Goal: Task Accomplishment & Management: Manage account settings

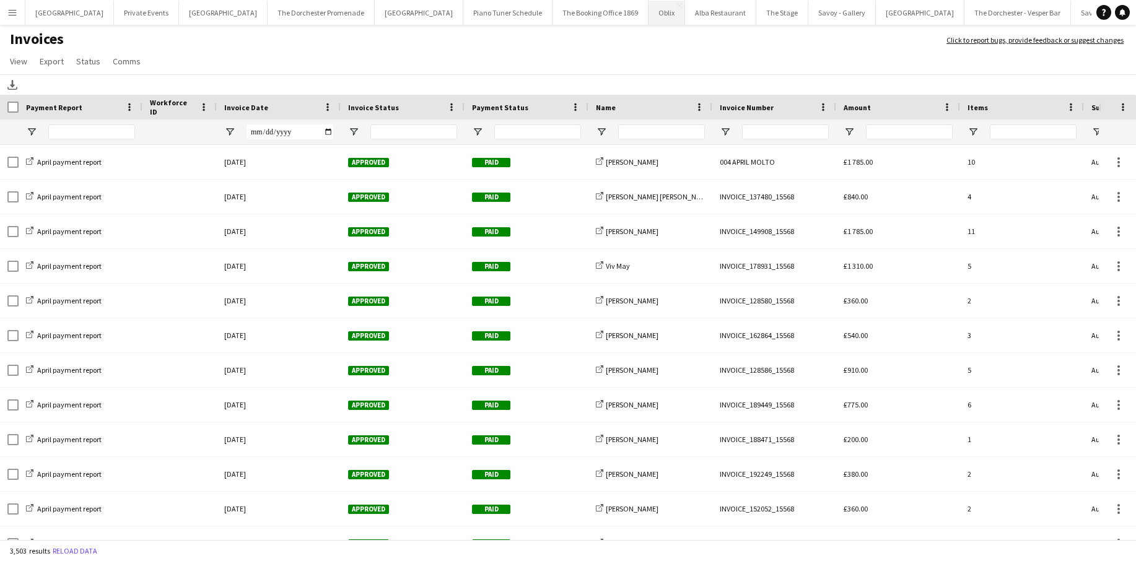
click at [649, 17] on button "Oblix Close" at bounding box center [667, 13] width 37 height 24
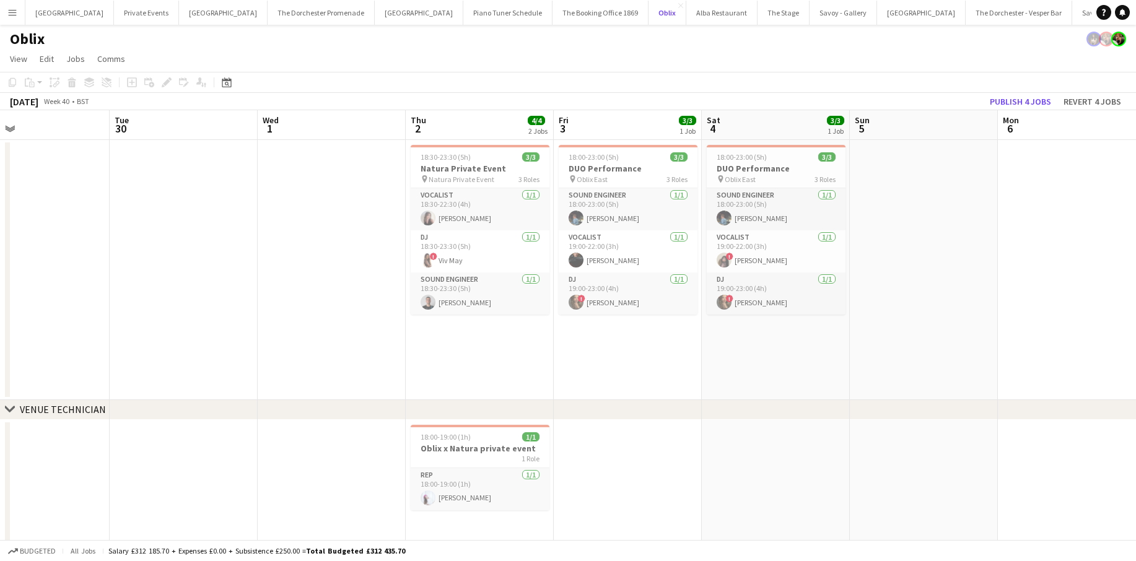
scroll to position [0, 340]
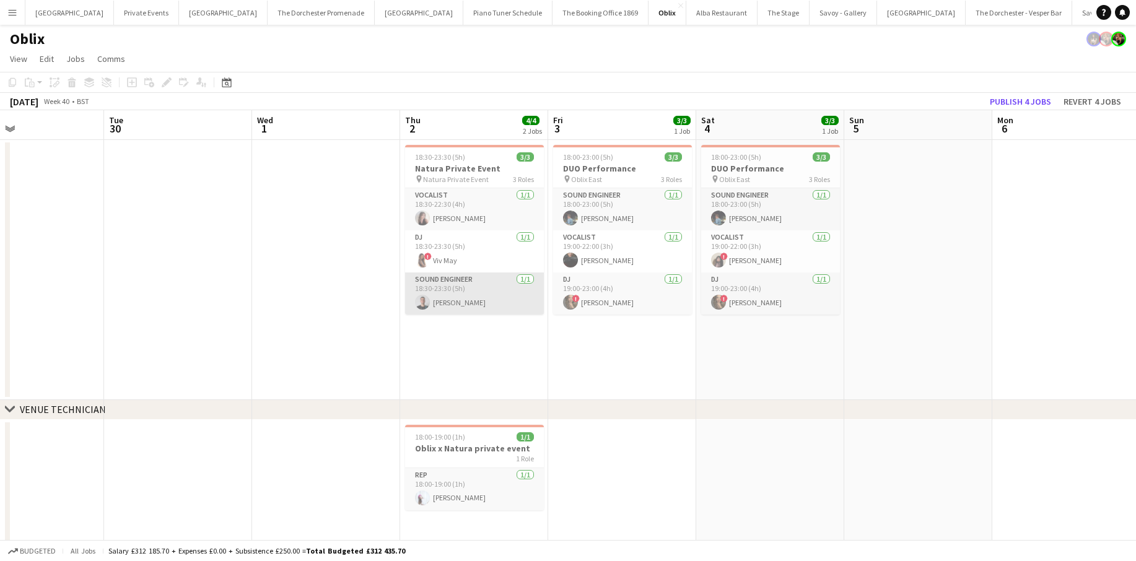
click at [453, 304] on app-card-role "Sound Engineer 1/1 18:30-23:30 (5h) Daniele Ciaravolo" at bounding box center [474, 294] width 139 height 42
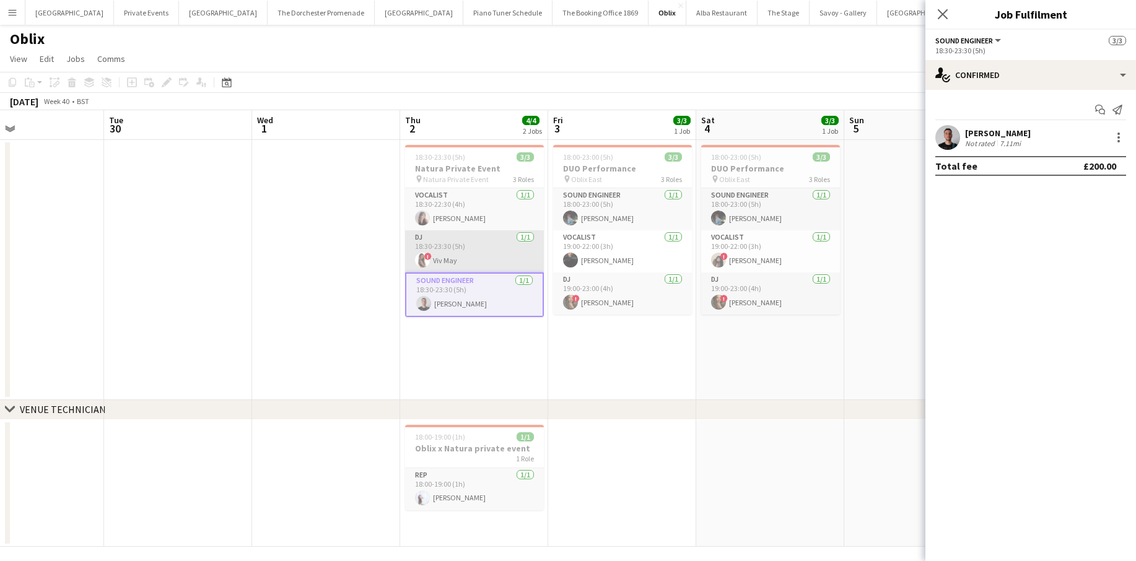
click at [455, 263] on app-card-role "DJ 1/1 18:30-23:30 (5h) ! Viv May" at bounding box center [474, 251] width 139 height 42
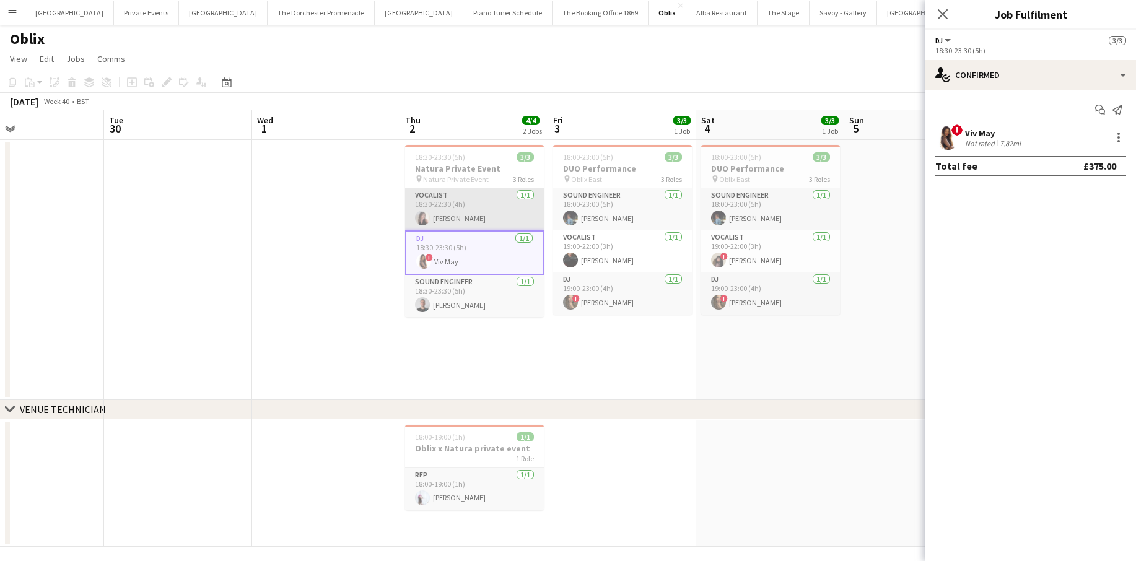
click at [454, 207] on app-card-role "Vocalist 1/1 18:30-22:30 (4h) Elly Grice" at bounding box center [474, 209] width 139 height 42
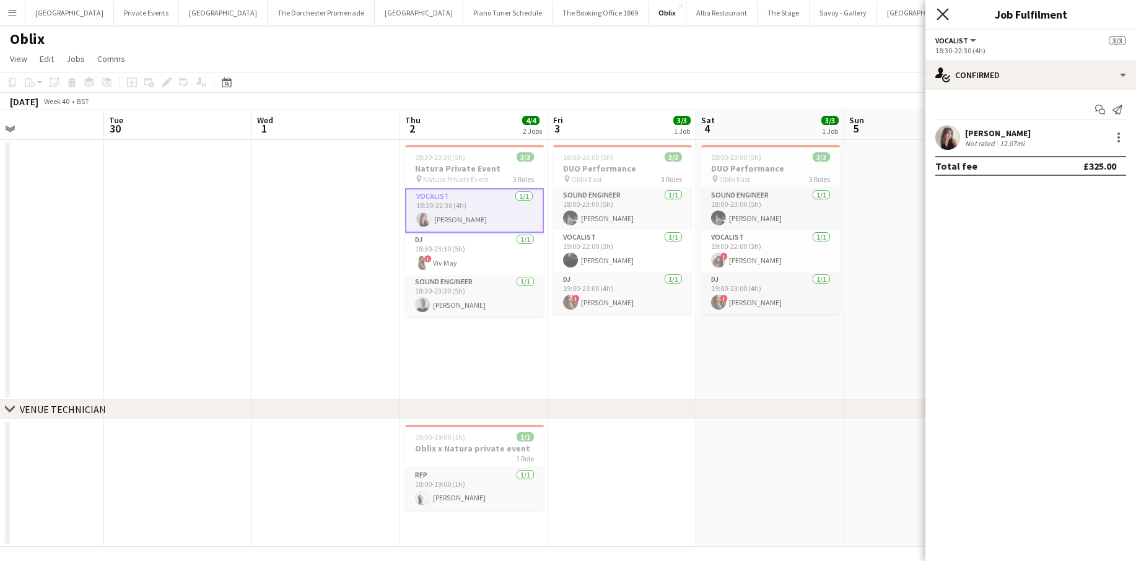
click at [946, 12] on icon "Close pop-in" at bounding box center [943, 14] width 12 height 12
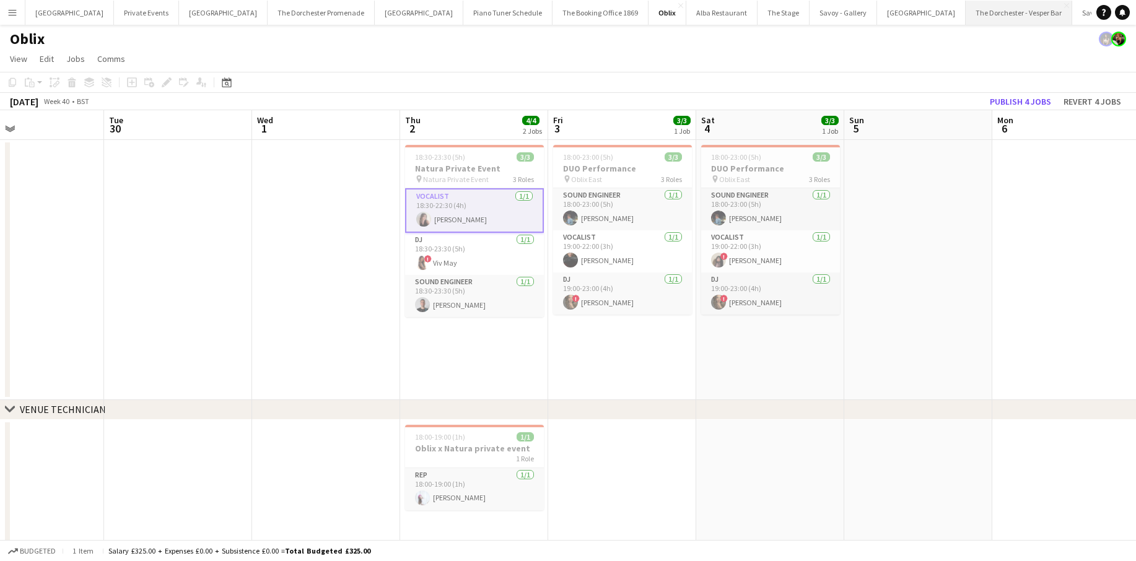
click at [966, 12] on button "The Dorchester - Vesper Bar Close" at bounding box center [1019, 13] width 107 height 24
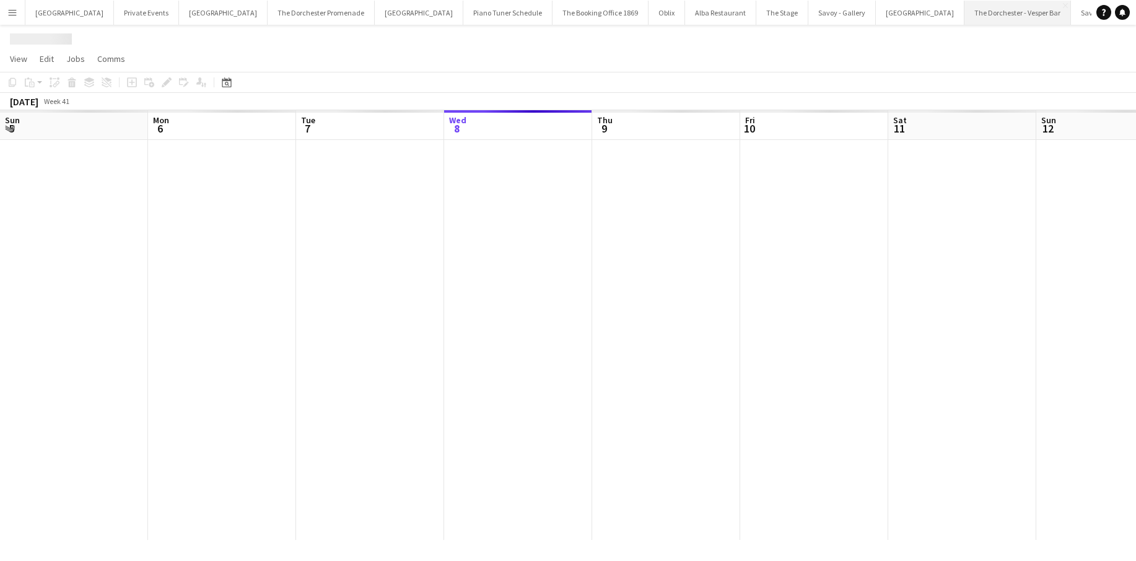
scroll to position [0, 296]
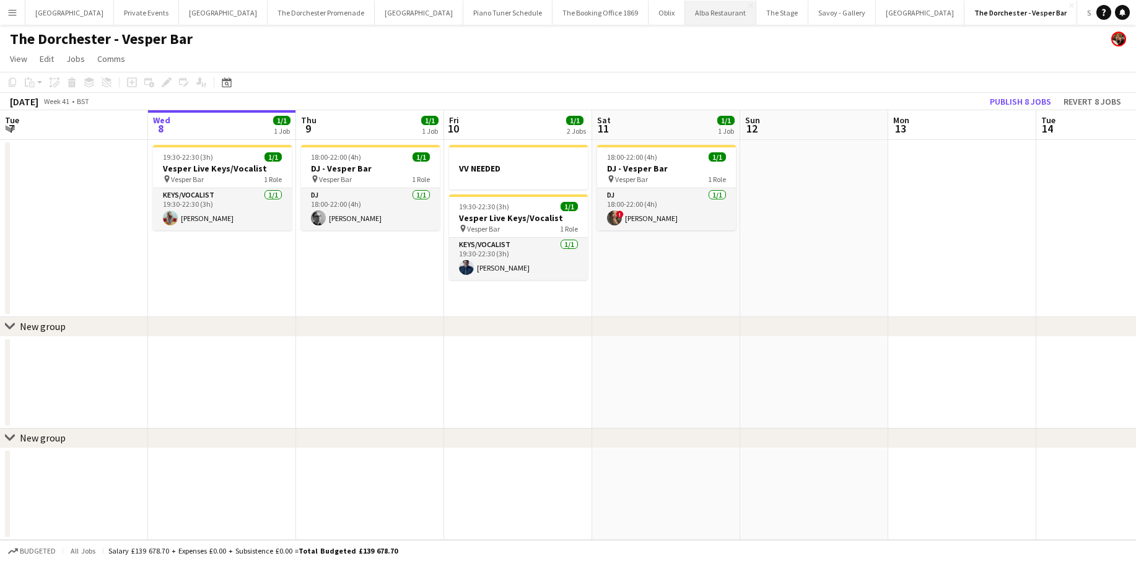
click at [685, 14] on button "Alba Restaurant Close" at bounding box center [720, 13] width 71 height 24
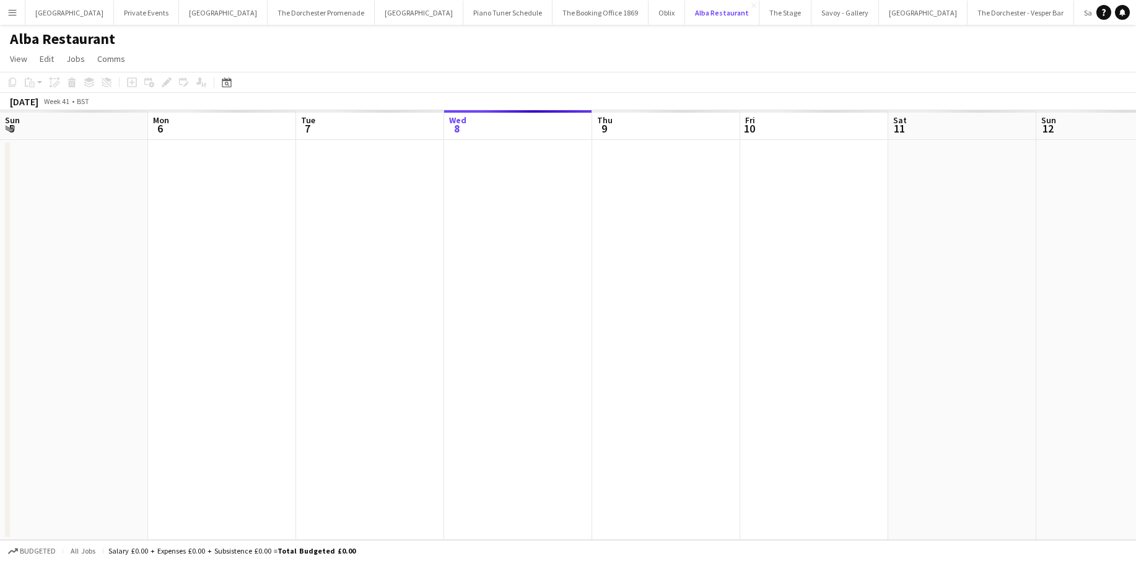
scroll to position [0, 296]
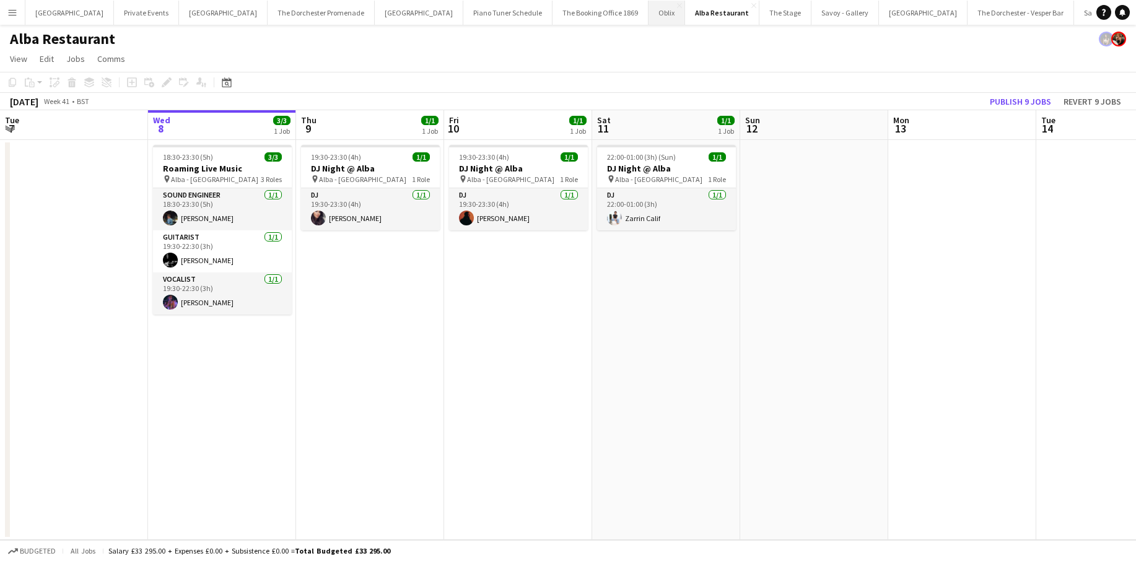
click at [649, 14] on button "Oblix Close" at bounding box center [667, 13] width 37 height 24
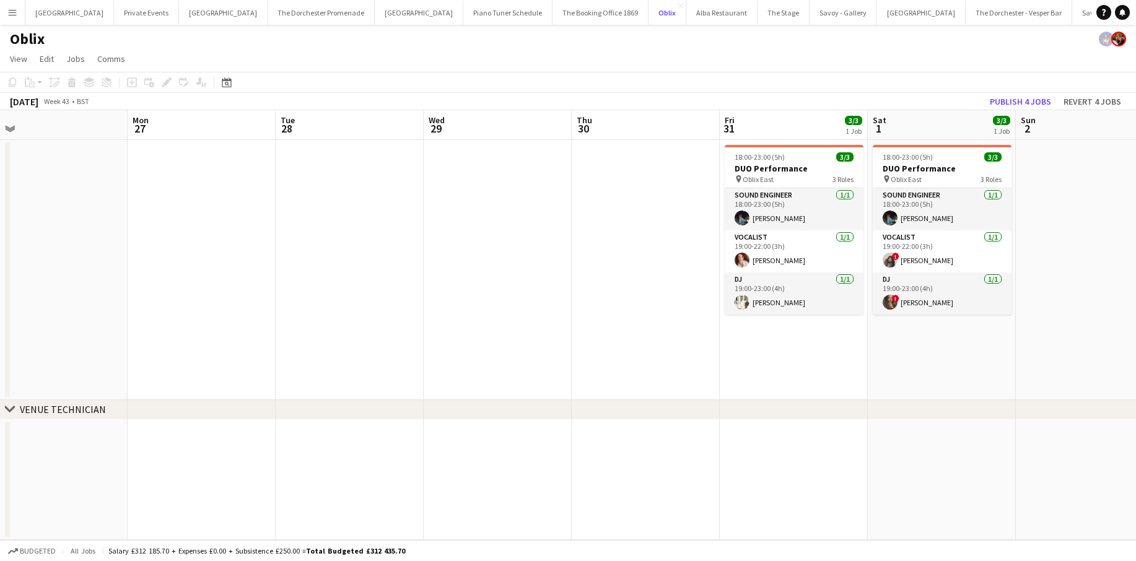
scroll to position [0, 395]
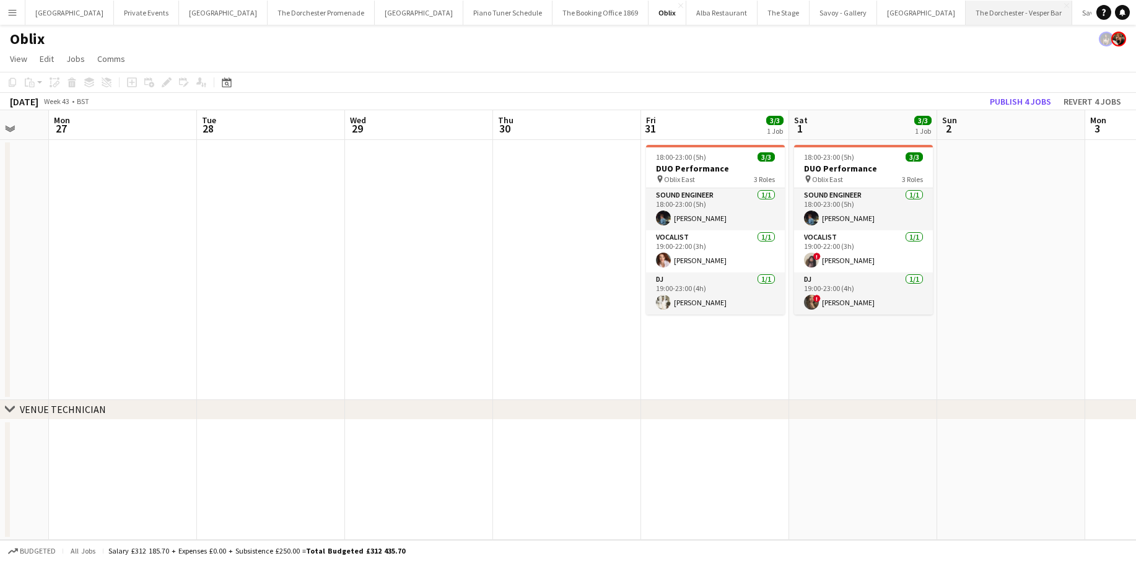
click at [966, 19] on button "The Dorchester - Vesper Bar Close" at bounding box center [1019, 13] width 107 height 24
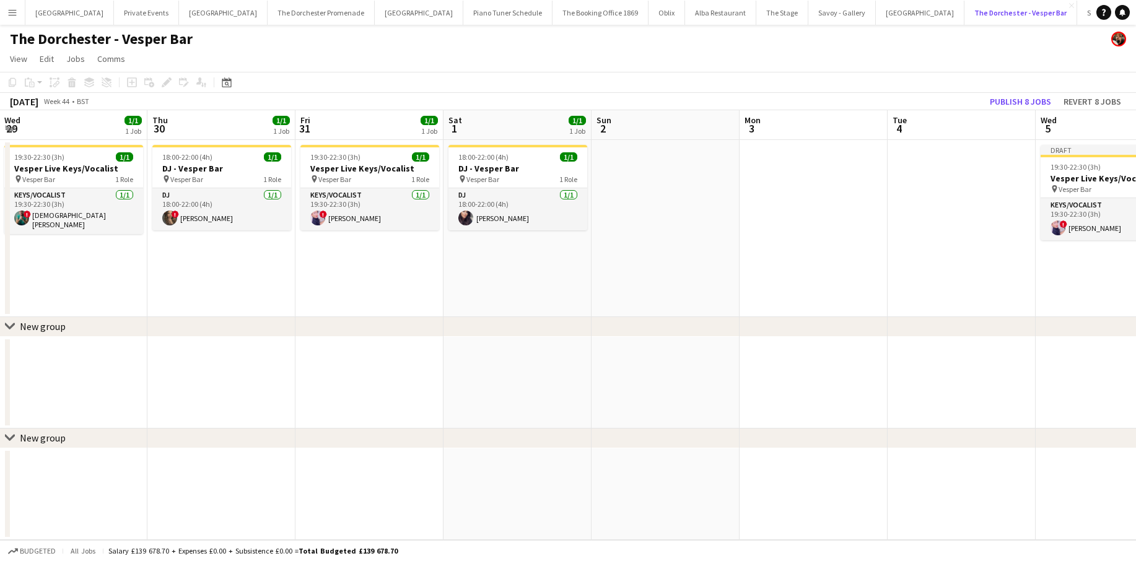
scroll to position [0, 294]
click at [1077, 19] on button "Savoy Beaufort Bar Close" at bounding box center [1117, 13] width 81 height 24
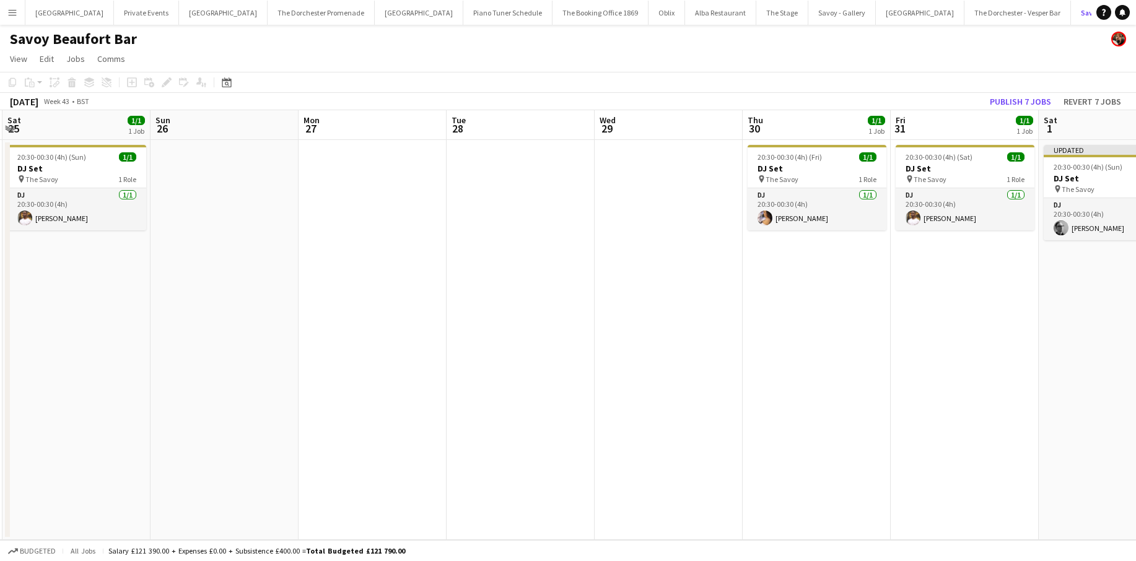
scroll to position [0, 488]
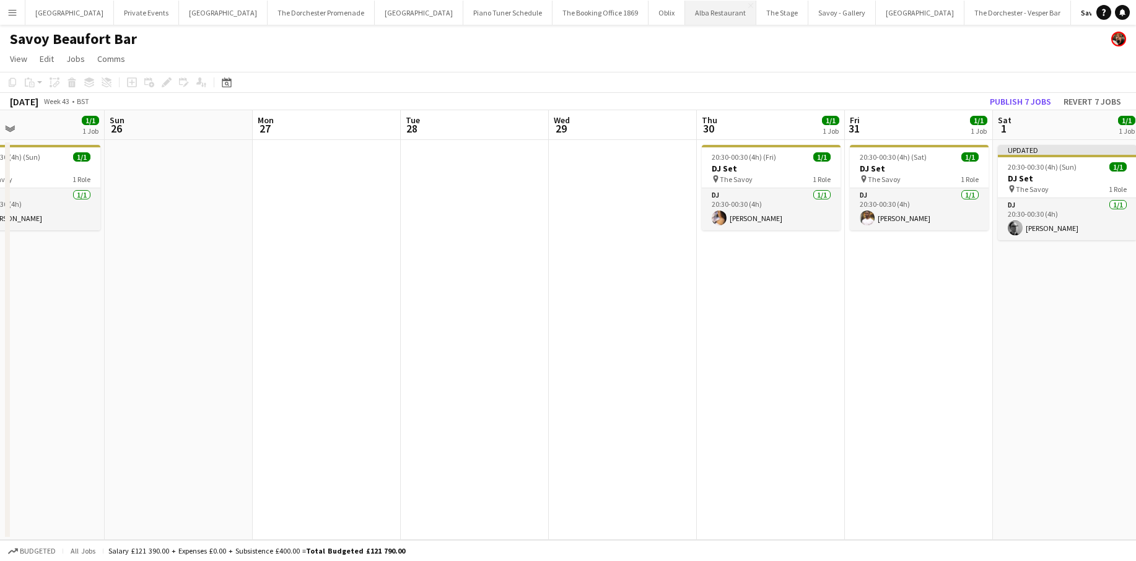
click at [685, 17] on button "Alba Restaurant Close" at bounding box center [720, 13] width 71 height 24
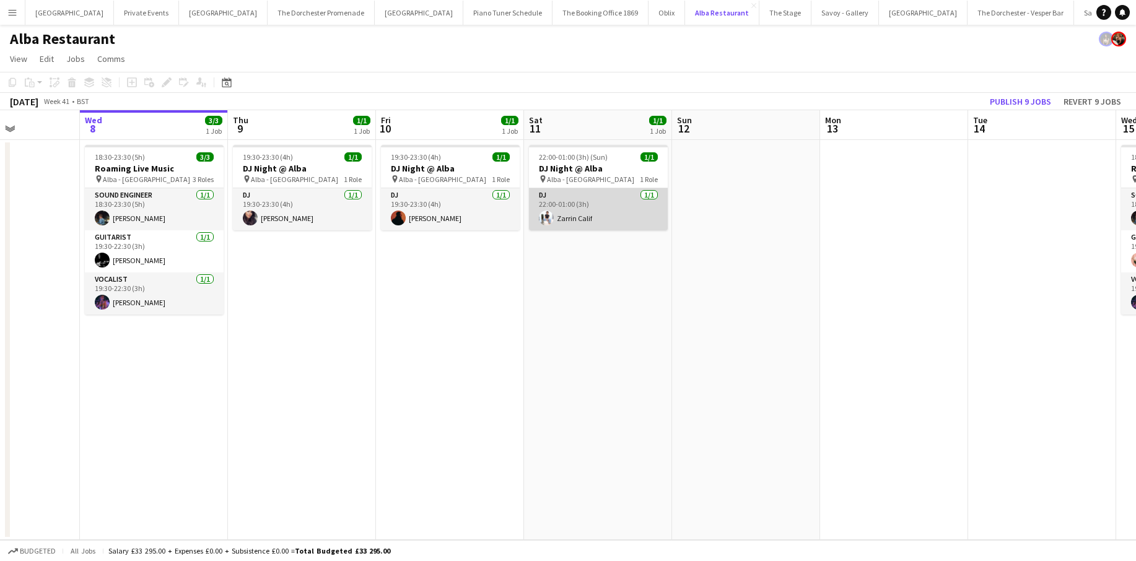
scroll to position [0, 366]
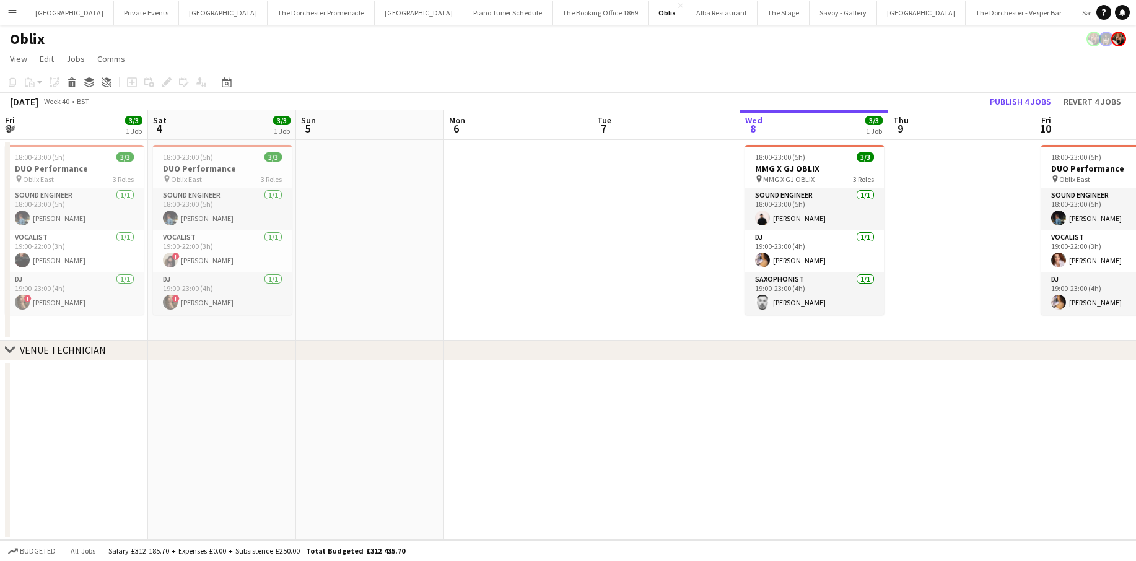
scroll to position [0, 387]
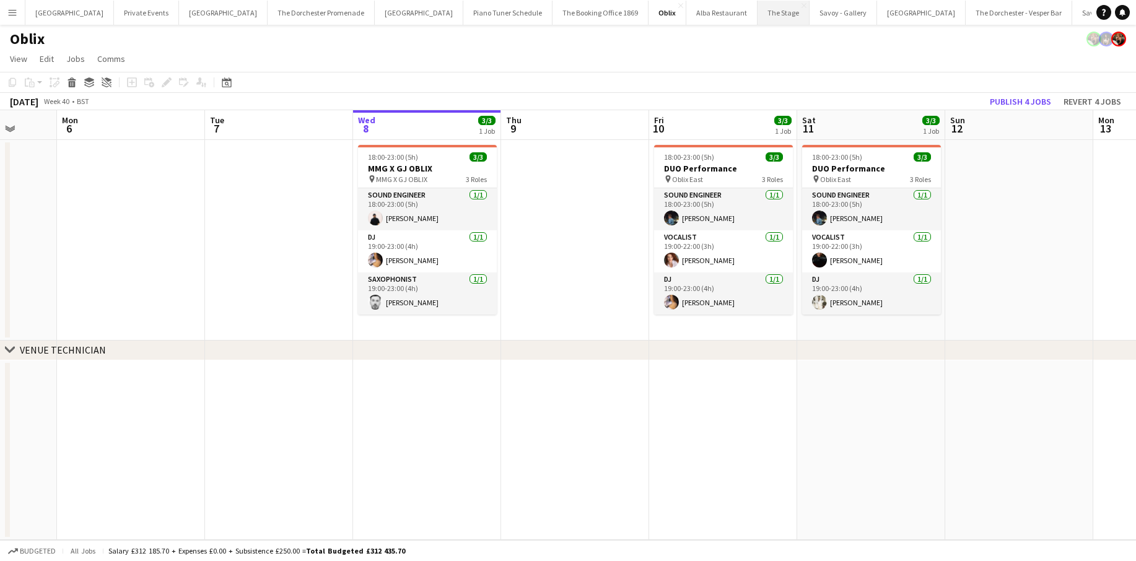
click at [758, 14] on button "The Stage Close" at bounding box center [784, 13] width 52 height 24
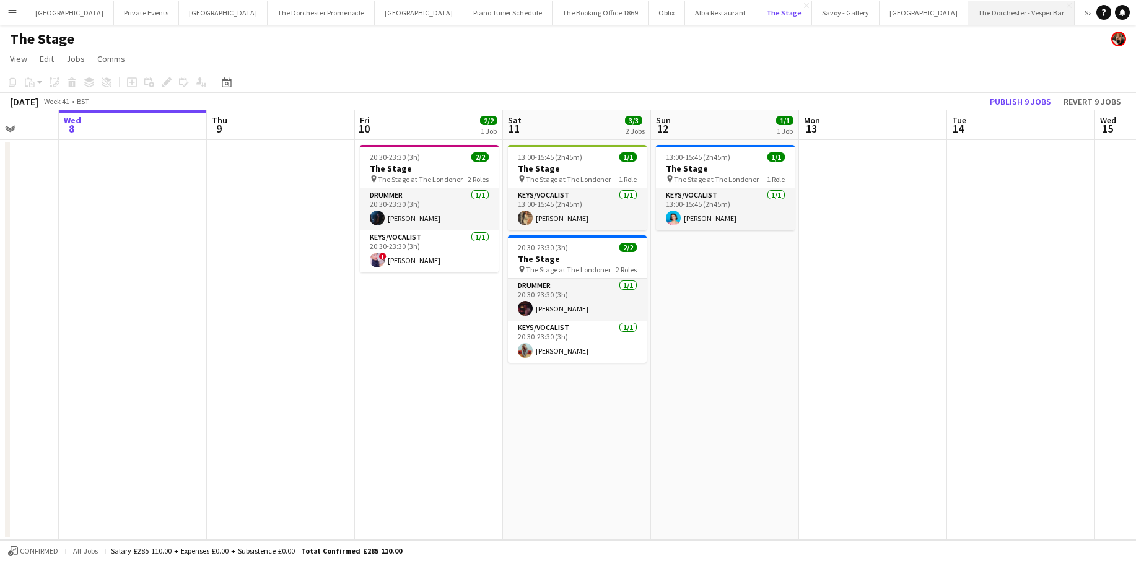
scroll to position [0, 25]
click at [251, 14] on button "The Dorchester Promenade Close" at bounding box center [296, 13] width 107 height 24
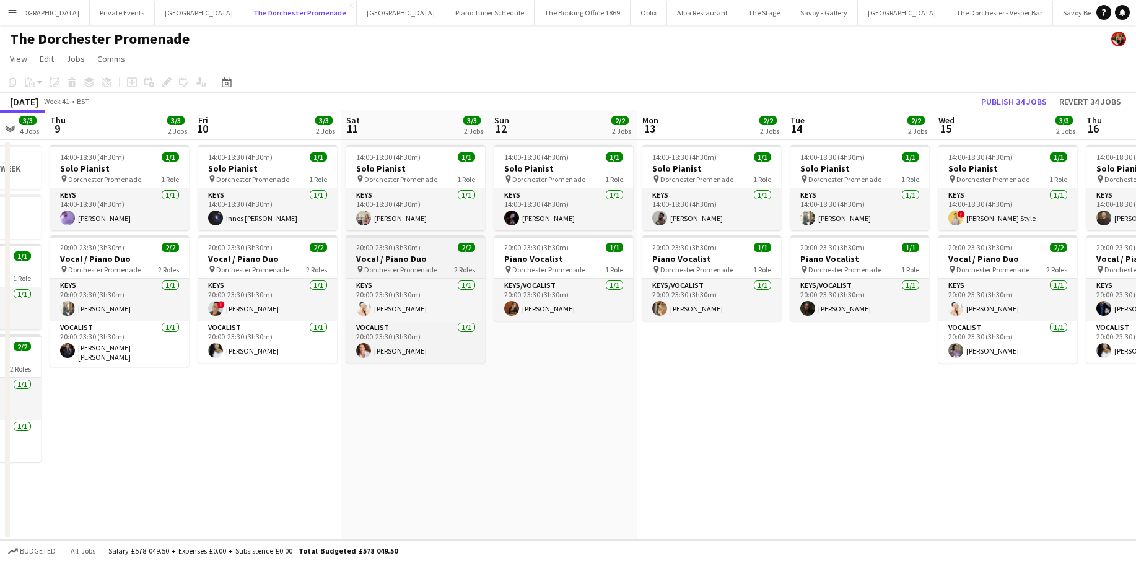
scroll to position [0, 400]
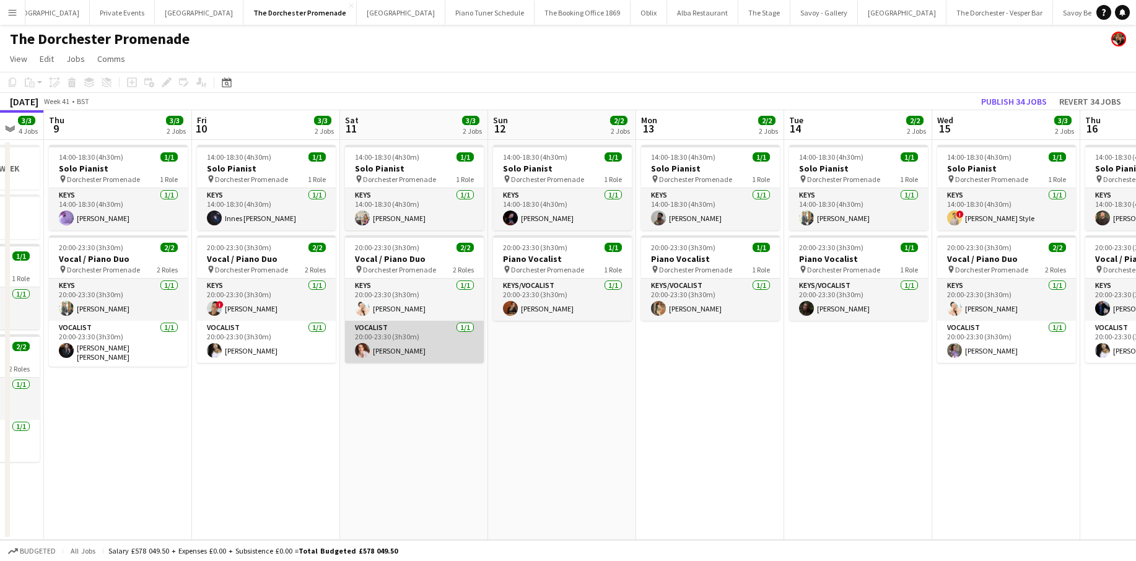
click at [406, 339] on app-card-role "Vocalist [DATE] 20:00-23:30 (3h30m) [PERSON_NAME]" at bounding box center [414, 342] width 139 height 42
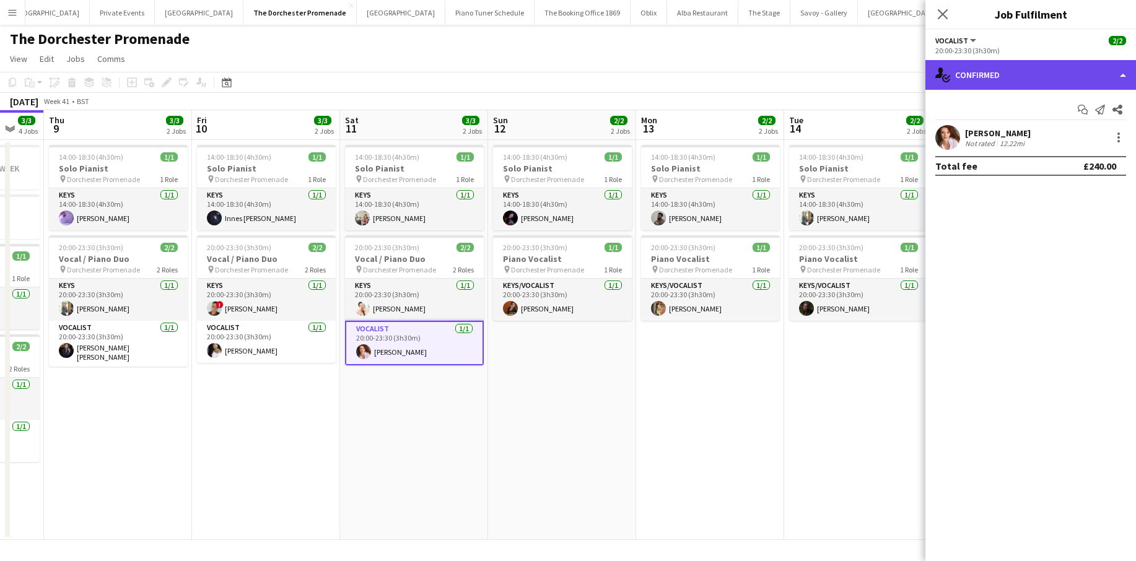
click at [1127, 76] on div "single-neutral-actions-check-2 Confirmed" at bounding box center [1031, 75] width 211 height 30
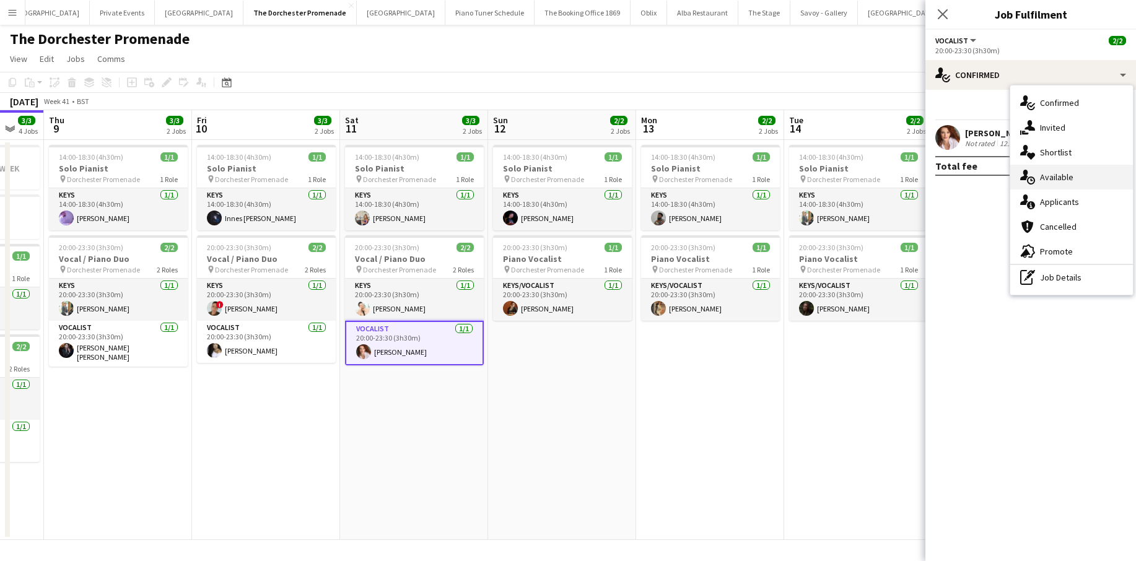
click at [1061, 178] on span "Available" at bounding box center [1056, 177] width 33 height 11
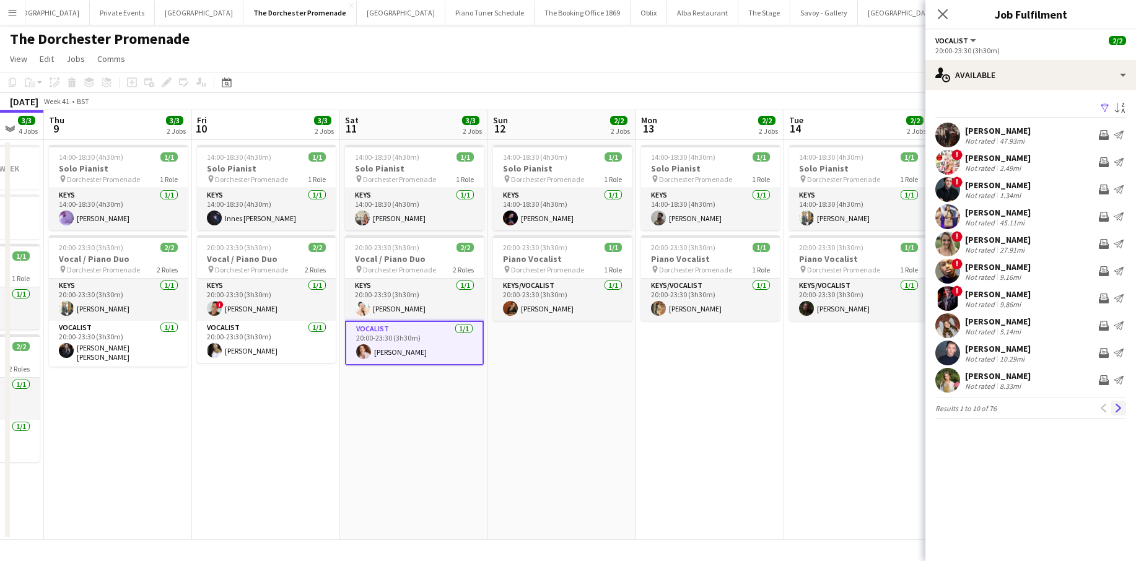
click at [1121, 405] on app-icon "Next" at bounding box center [1119, 408] width 9 height 9
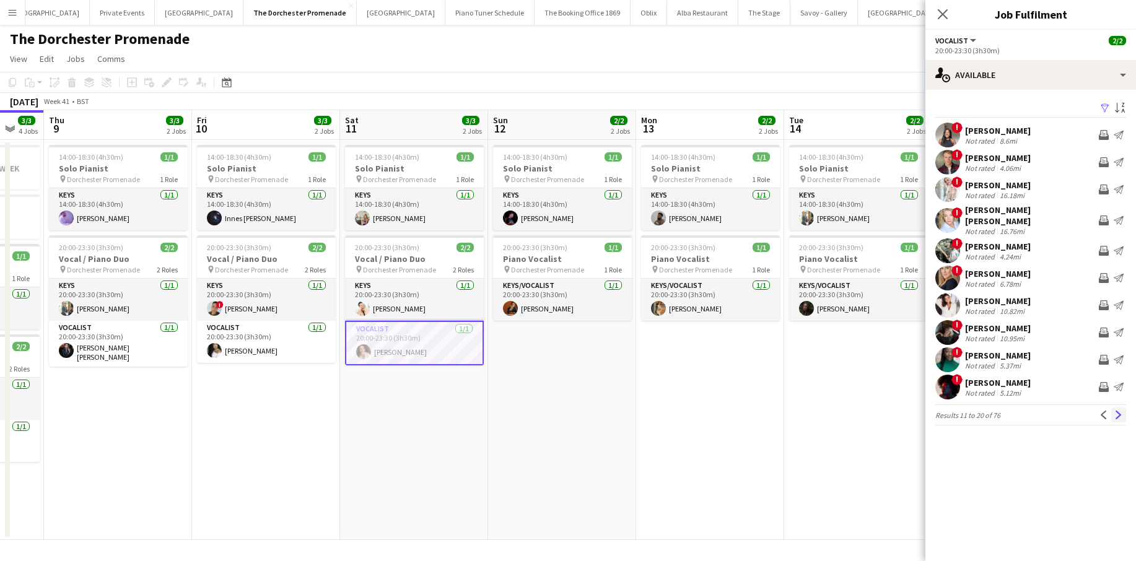
click at [1115, 411] on app-icon "Next" at bounding box center [1119, 415] width 9 height 9
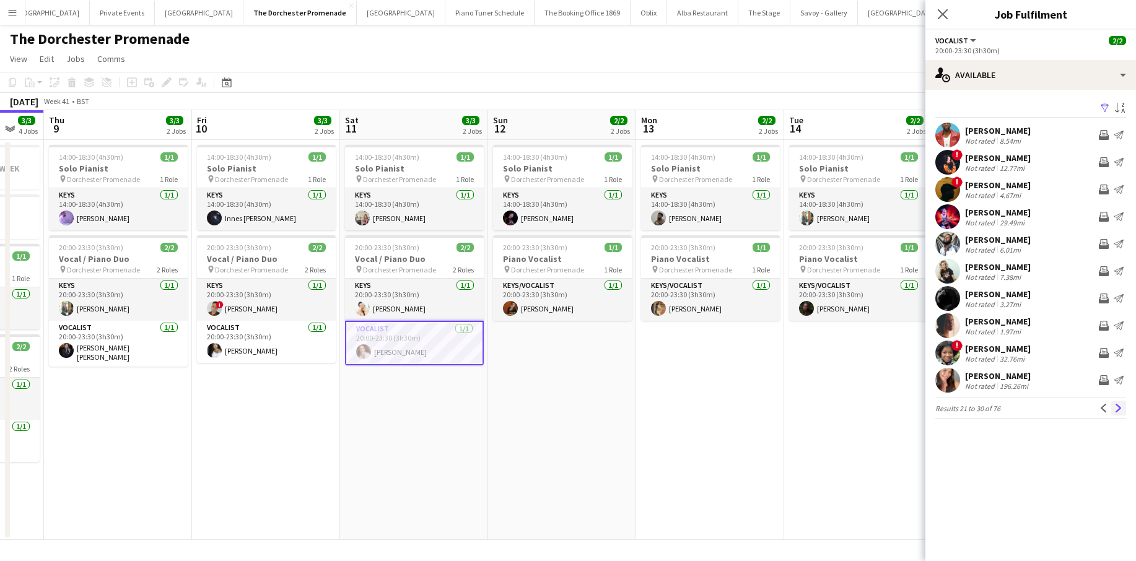
click at [1113, 406] on button "Next" at bounding box center [1118, 408] width 15 height 15
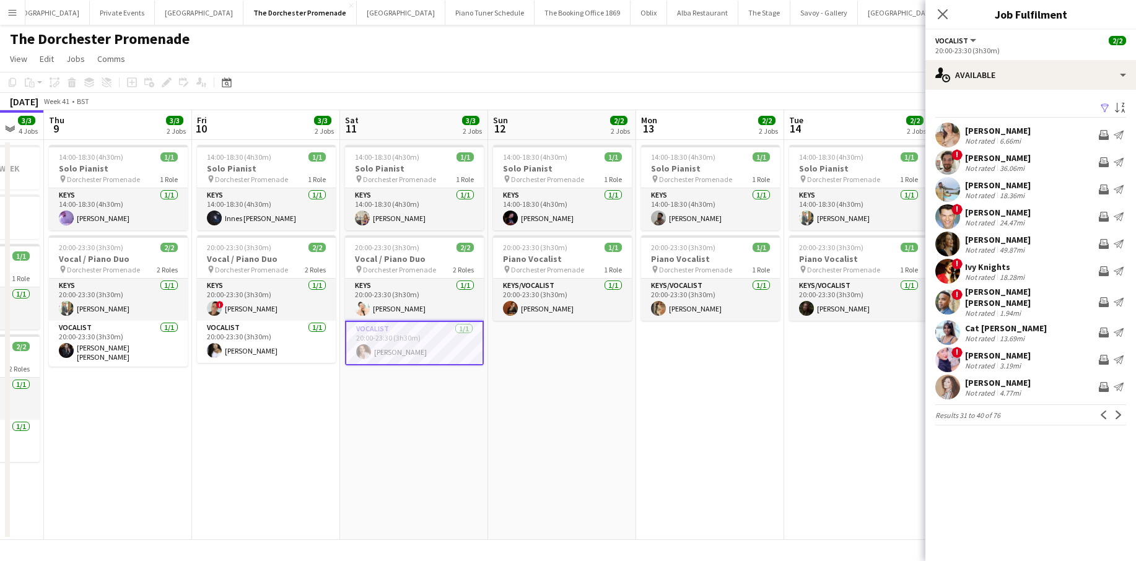
click at [1113, 408] on button "Next" at bounding box center [1118, 415] width 15 height 15
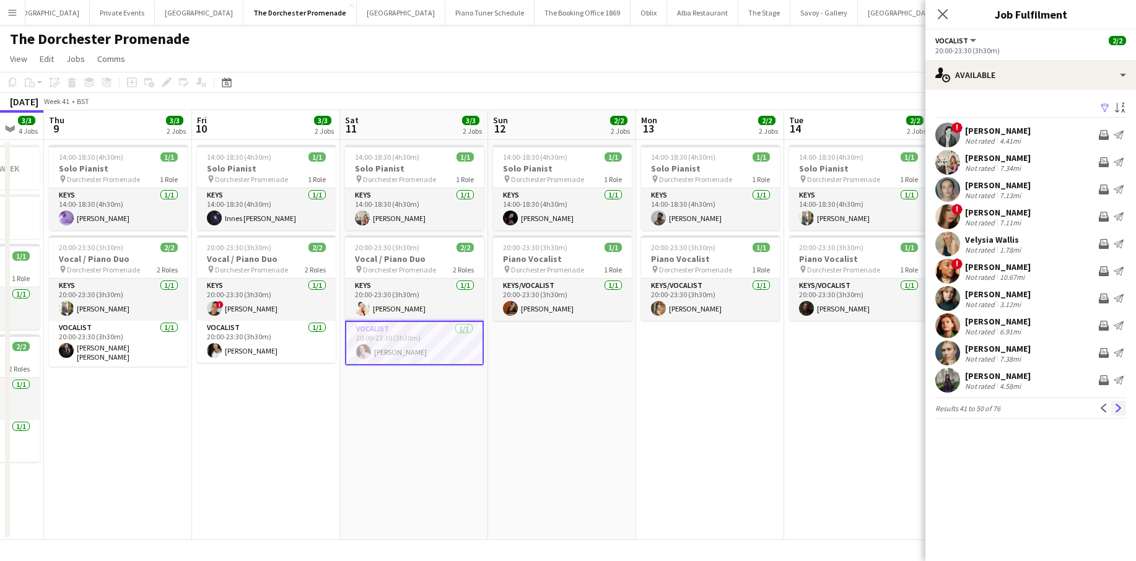
click at [1120, 411] on app-icon "Next" at bounding box center [1119, 408] width 9 height 9
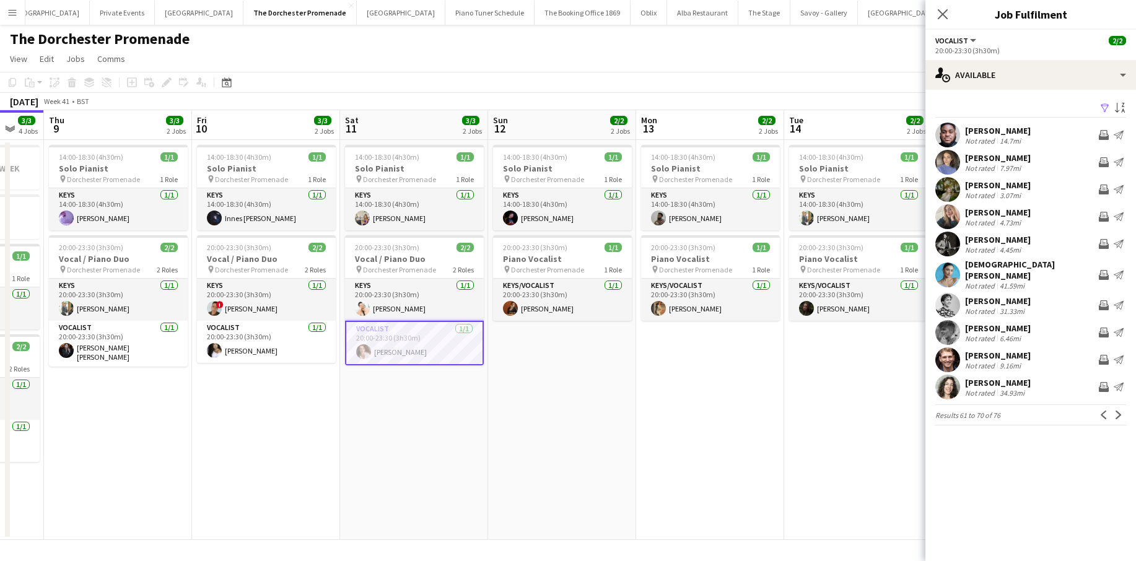
click at [1120, 411] on app-icon "Next" at bounding box center [1119, 415] width 9 height 9
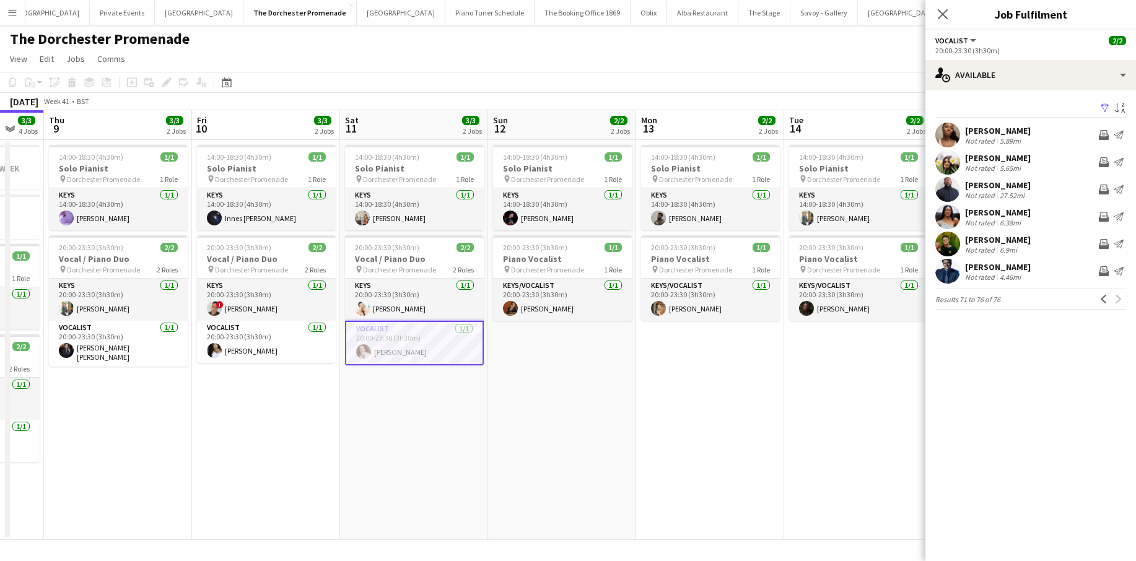
click at [406, 336] on app-card-role "Vocalist [DATE] 20:00-23:30 (3h30m) [PERSON_NAME]" at bounding box center [414, 343] width 139 height 45
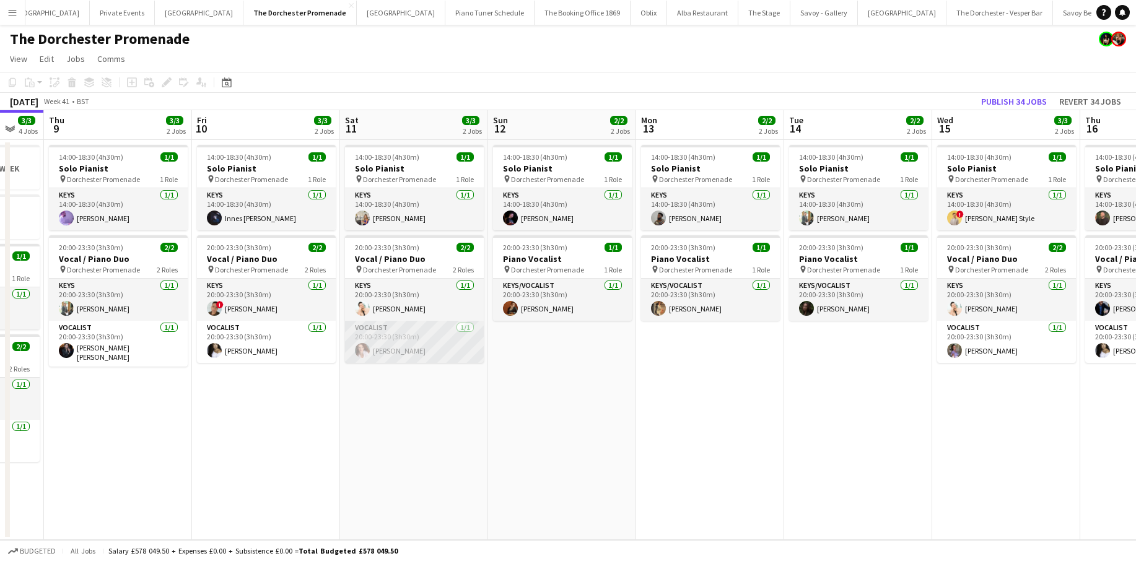
click at [406, 336] on app-card-role "Vocalist [DATE] 20:00-23:30 (3h30m) [PERSON_NAME]" at bounding box center [414, 342] width 139 height 42
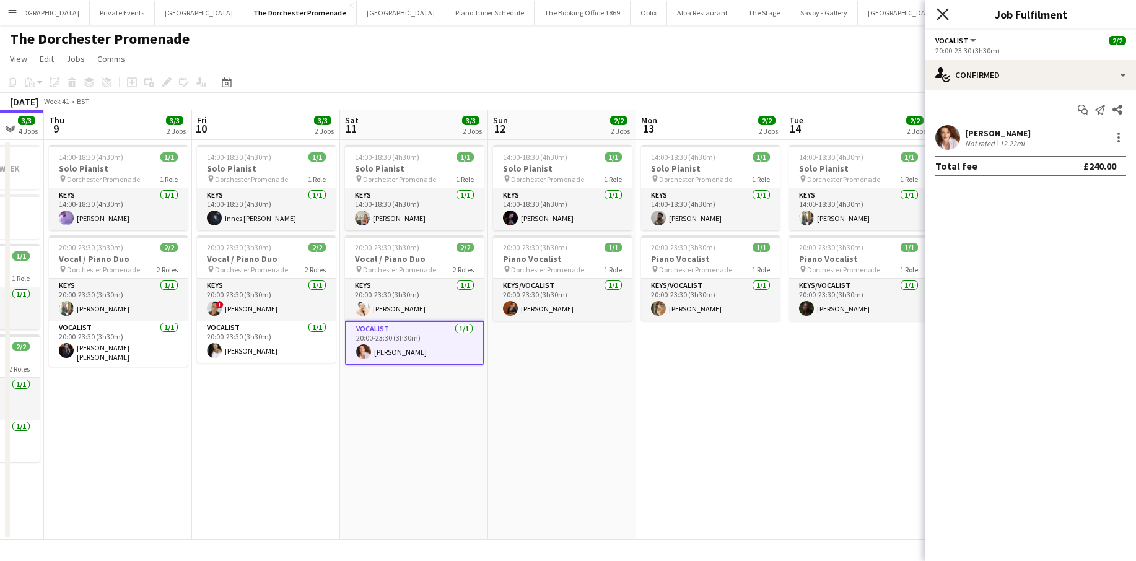
click at [939, 17] on icon at bounding box center [943, 14] width 12 height 12
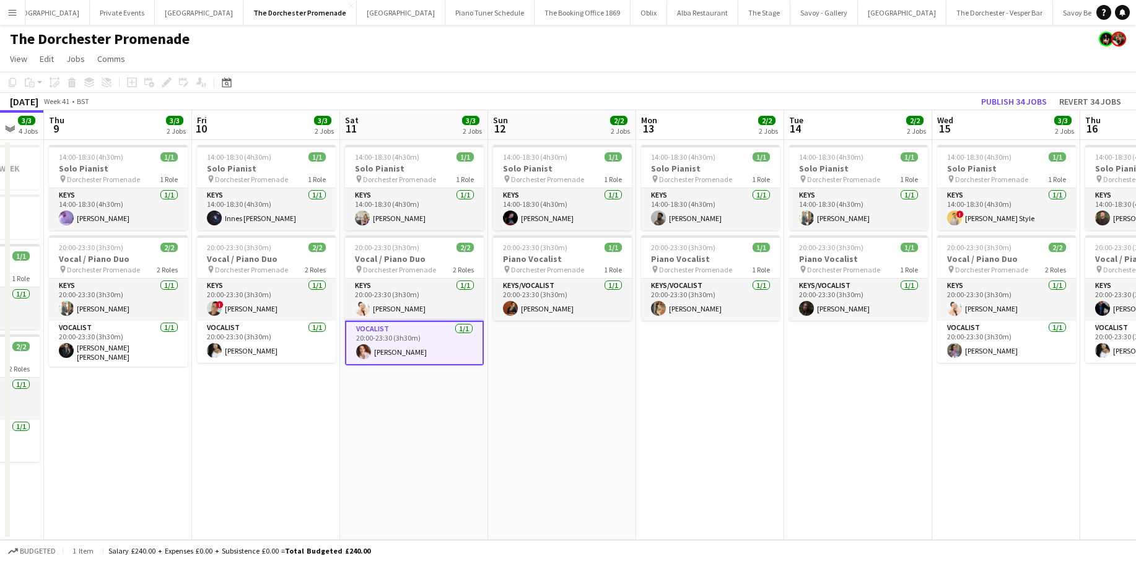
click at [19, 17] on button "Menu" at bounding box center [12, 12] width 25 height 25
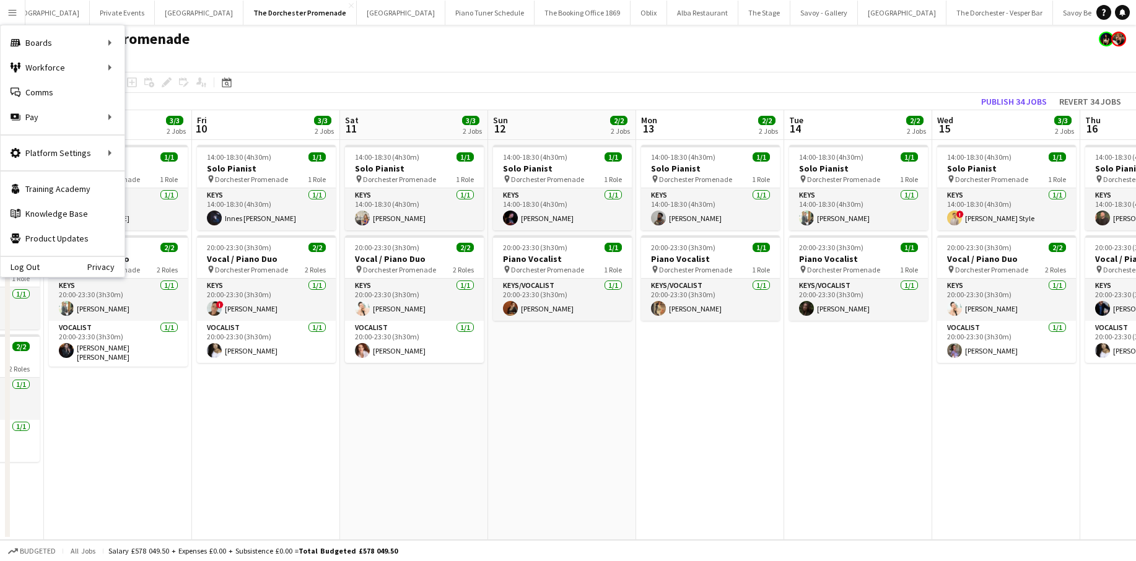
click at [436, 45] on div "The Dorchester Promenade" at bounding box center [568, 37] width 1136 height 24
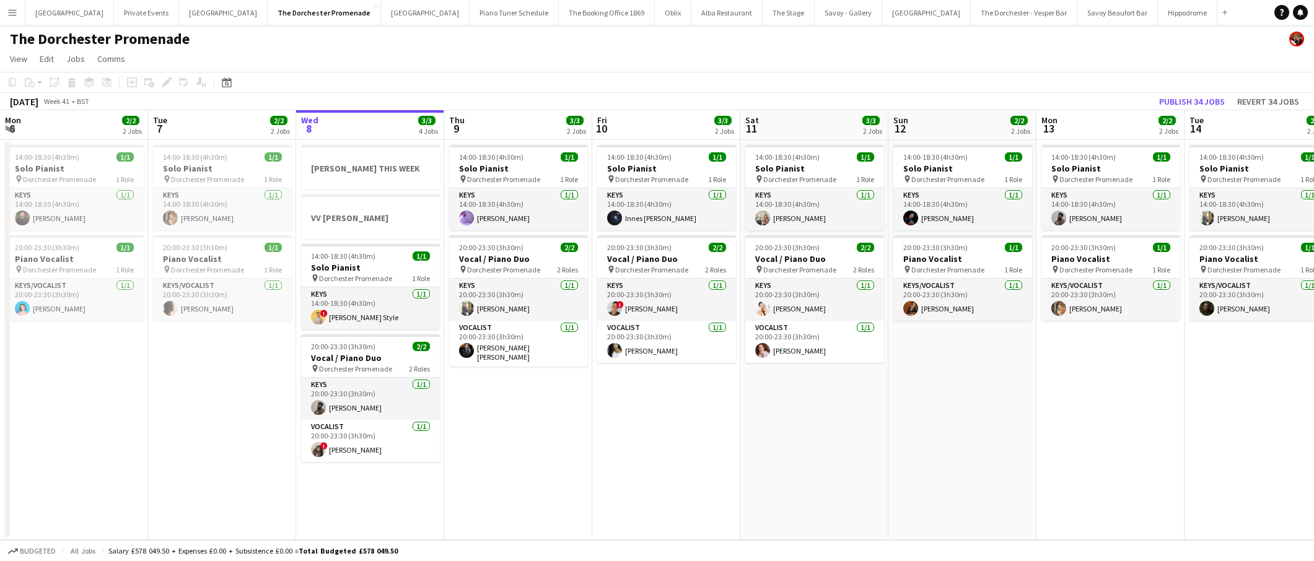
scroll to position [0, 400]
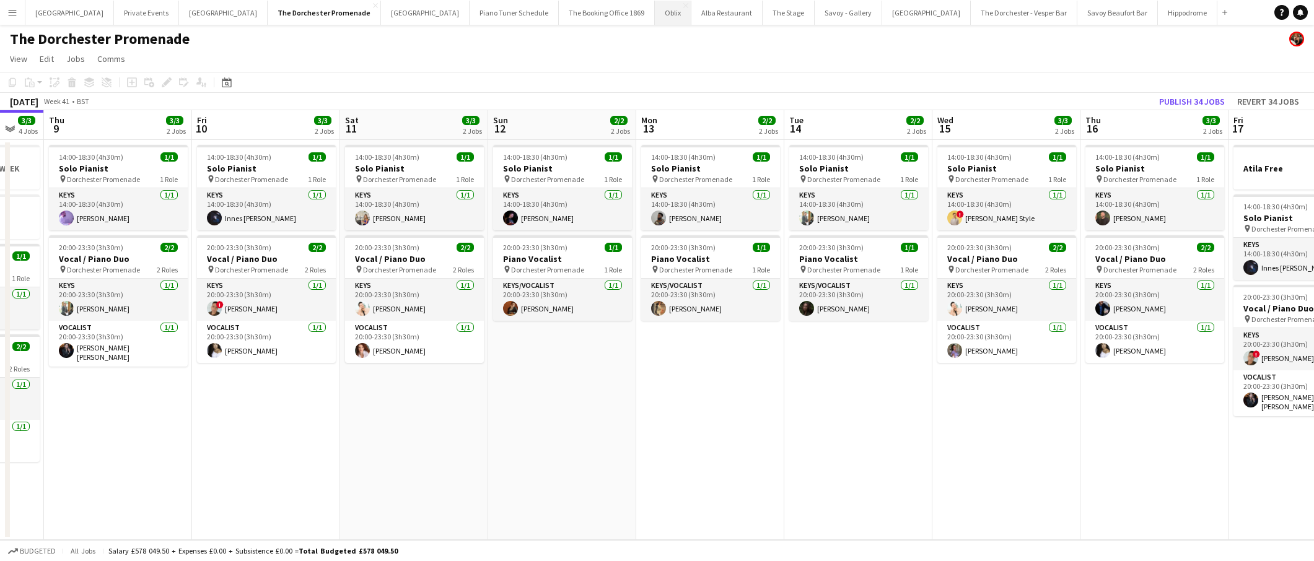
click at [655, 14] on button "Oblix Close" at bounding box center [673, 13] width 37 height 24
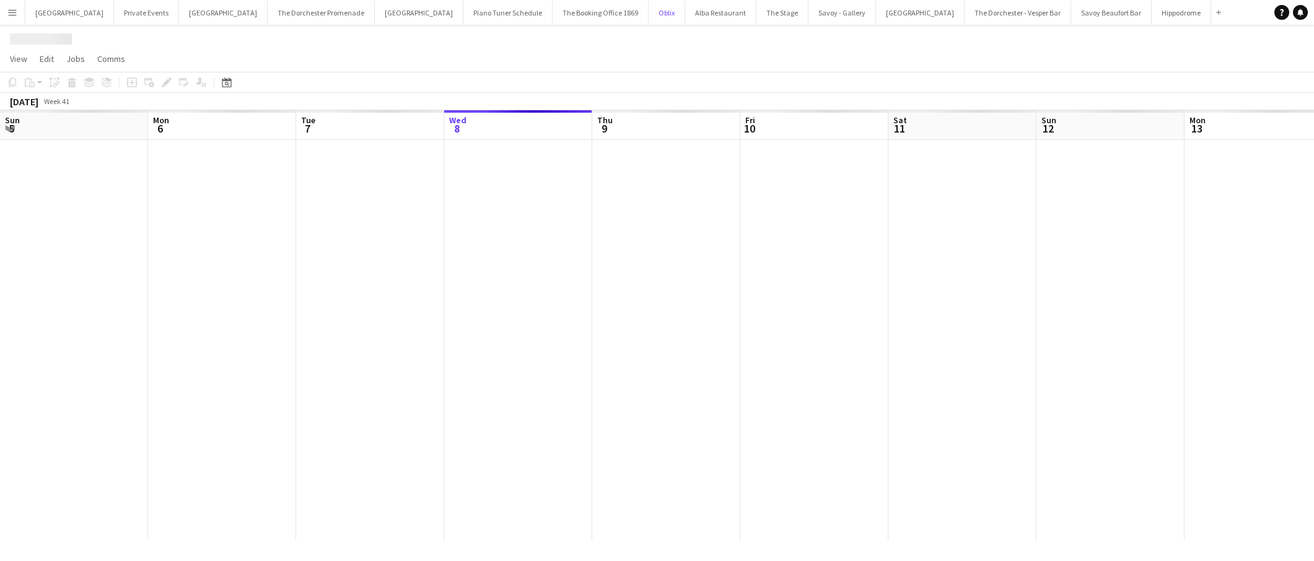
scroll to position [0, 296]
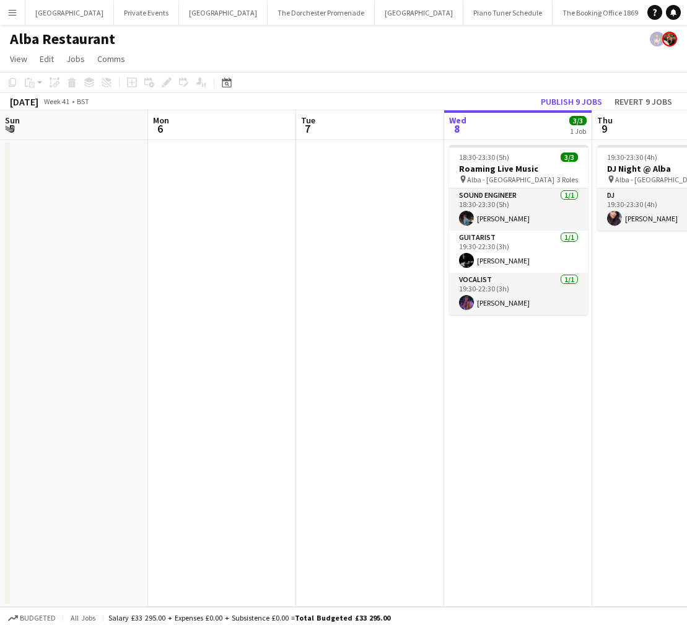
click at [19, 9] on button "Menu" at bounding box center [12, 12] width 25 height 25
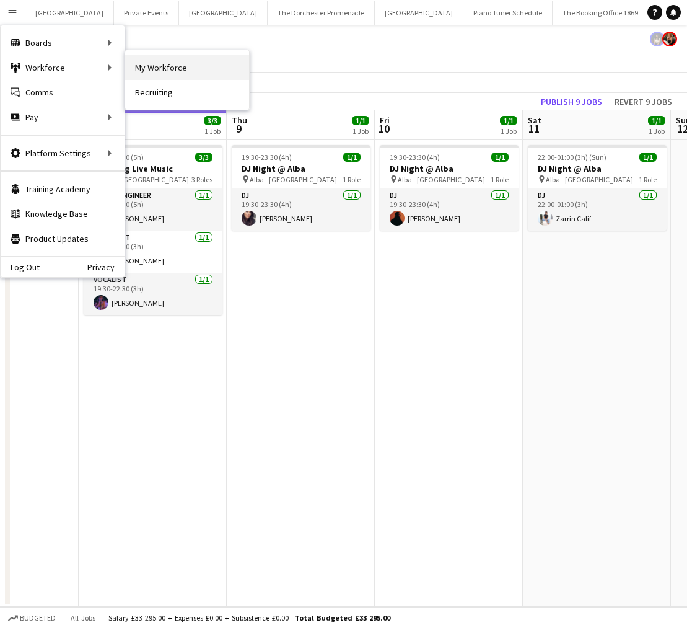
click at [141, 72] on link "My Workforce" at bounding box center [187, 67] width 124 height 25
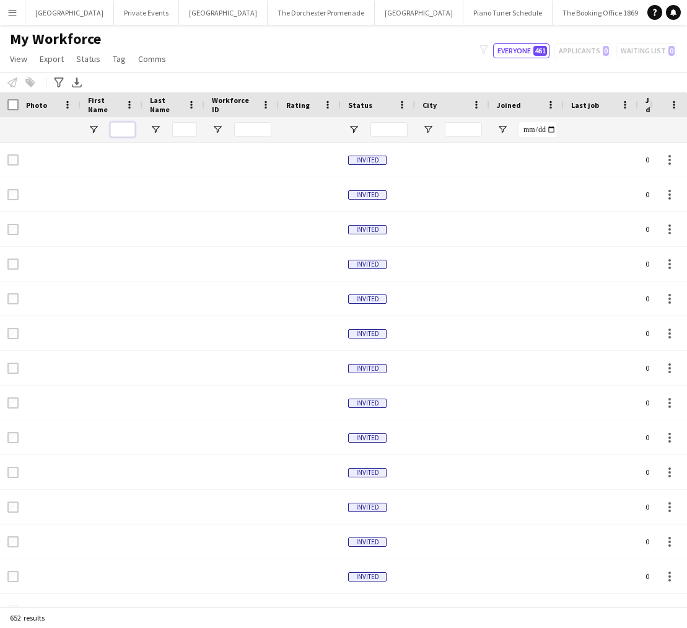
click at [120, 128] on input "First Name Filter Input" at bounding box center [122, 129] width 25 height 15
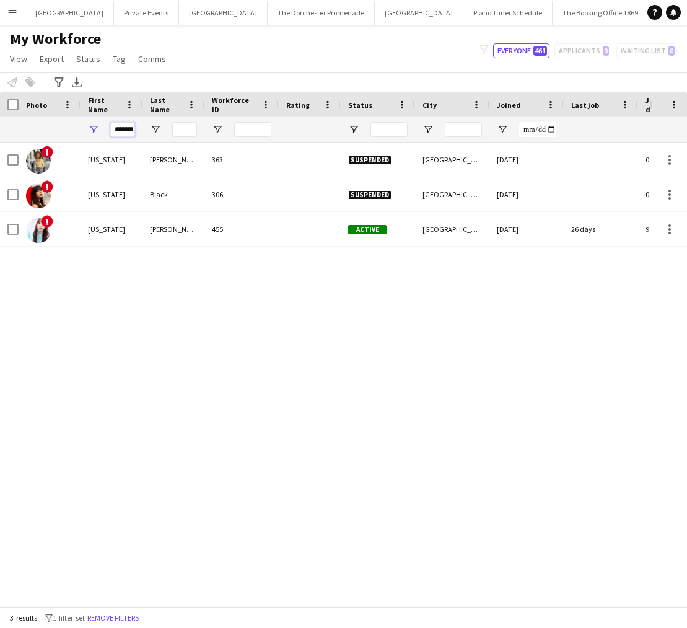
scroll to position [0, 4]
drag, startPoint x: 115, startPoint y: 130, endPoint x: 170, endPoint y: 133, distance: 54.6
click at [170, 133] on div "*******" at bounding box center [662, 129] width 1325 height 25
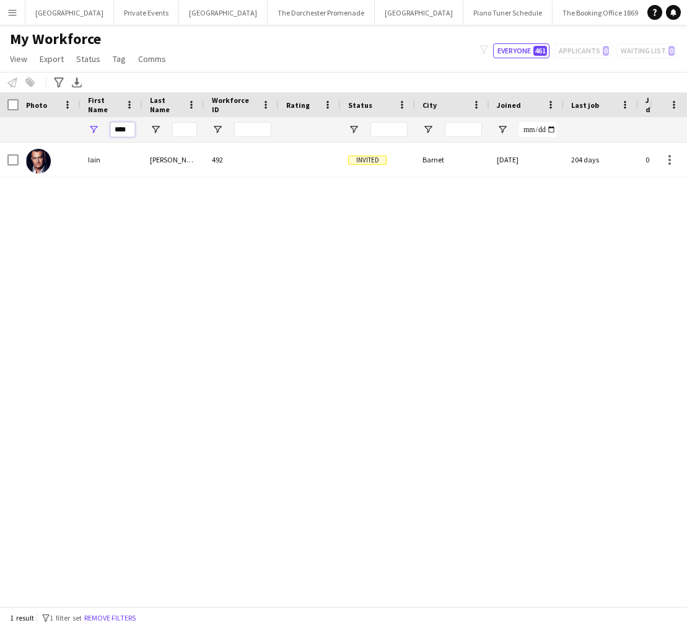
type input "****"
